Goal: Go to known website: Access a specific website the user already knows

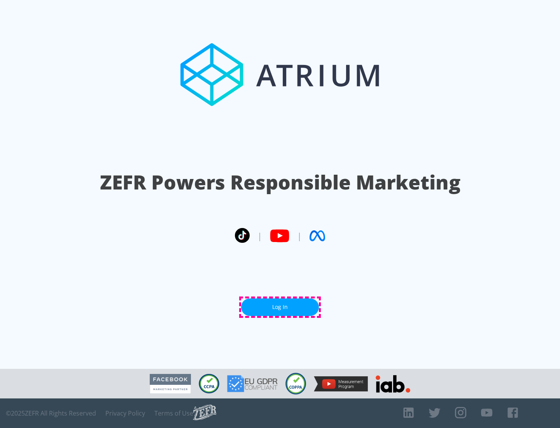
click at [280, 307] on link "Log In" at bounding box center [280, 307] width 78 height 18
